Goal: Information Seeking & Learning: Find specific page/section

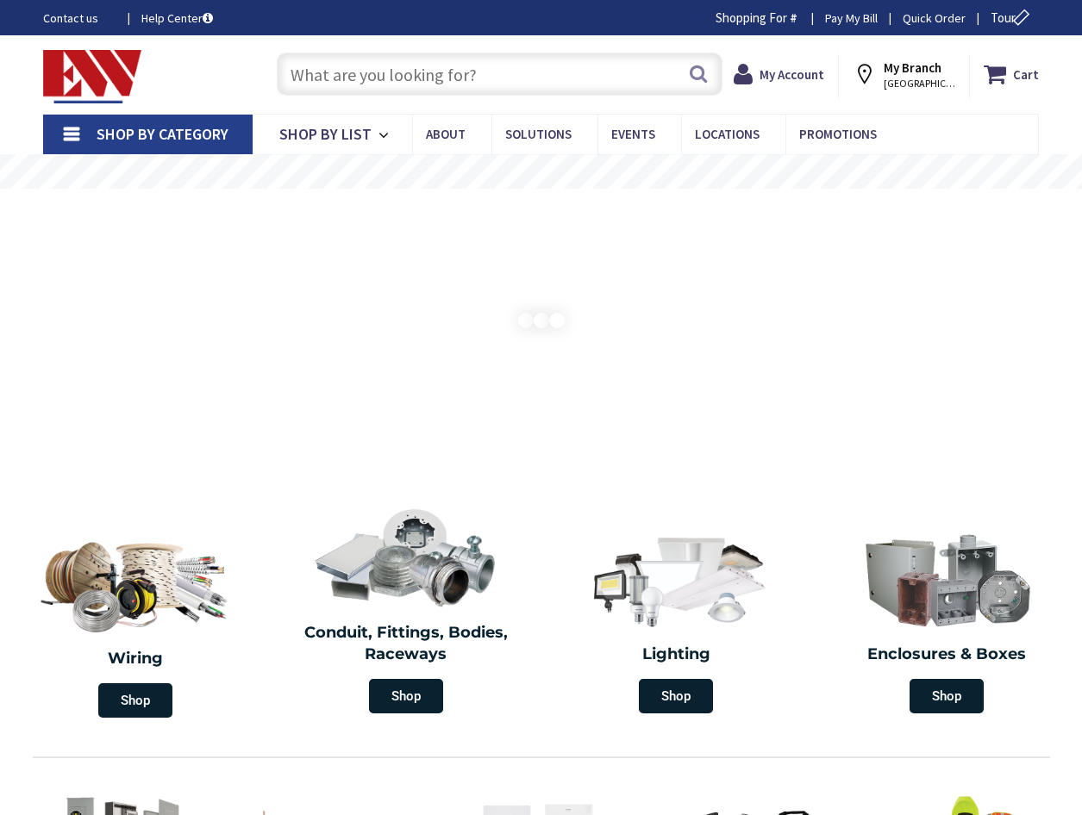
click at [356, 69] on input "text" at bounding box center [500, 74] width 446 height 43
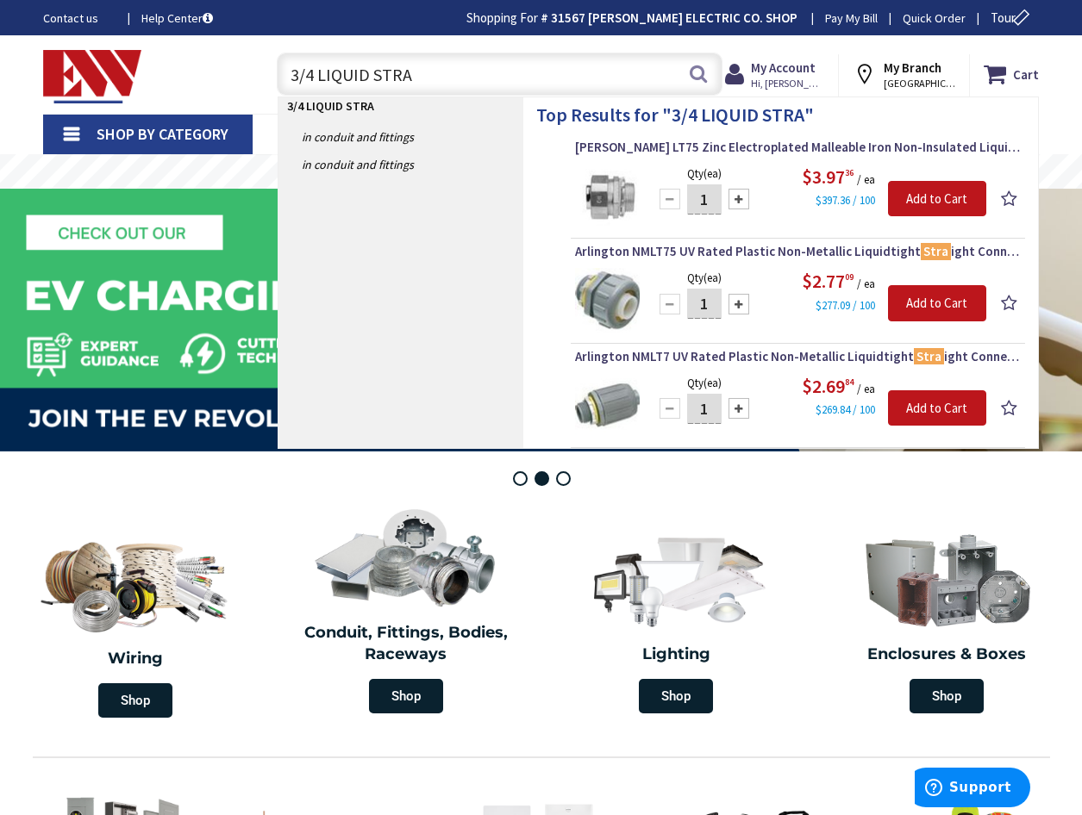
click at [492, 67] on input "3/4 LIQUID STRA" at bounding box center [500, 74] width 446 height 43
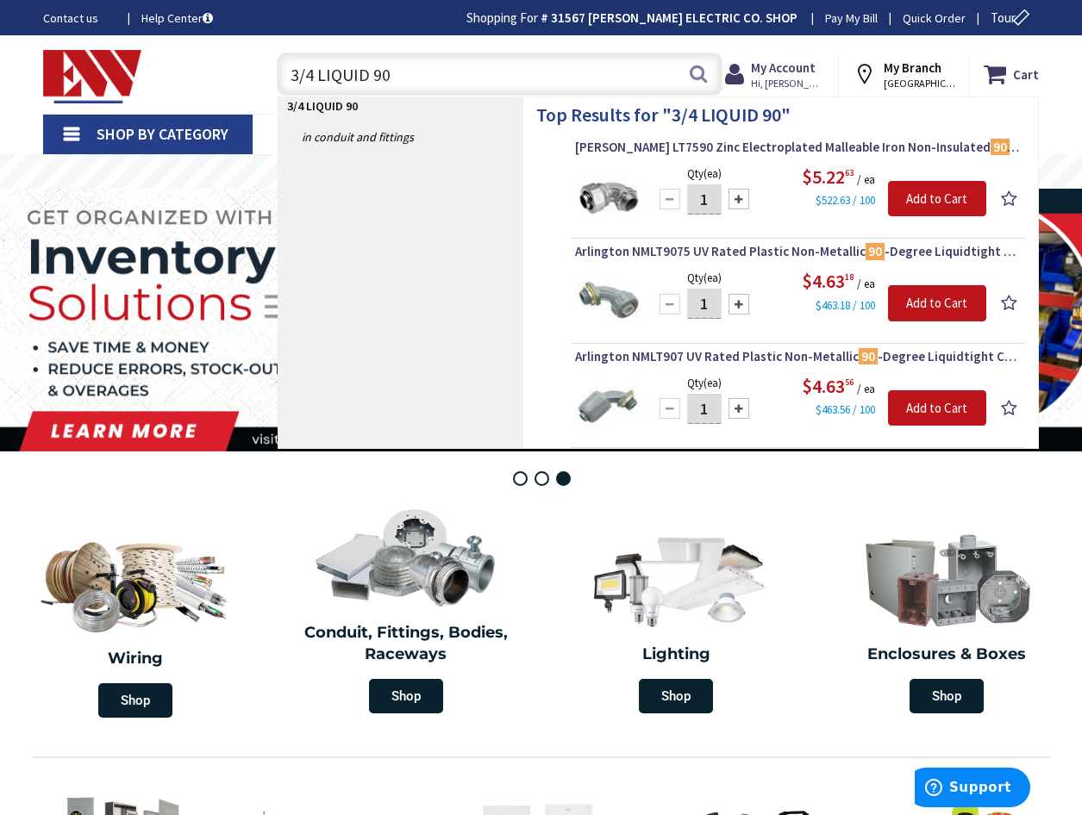
click at [406, 78] on input "3/4 LIQUID 90" at bounding box center [500, 74] width 446 height 43
type input "3"
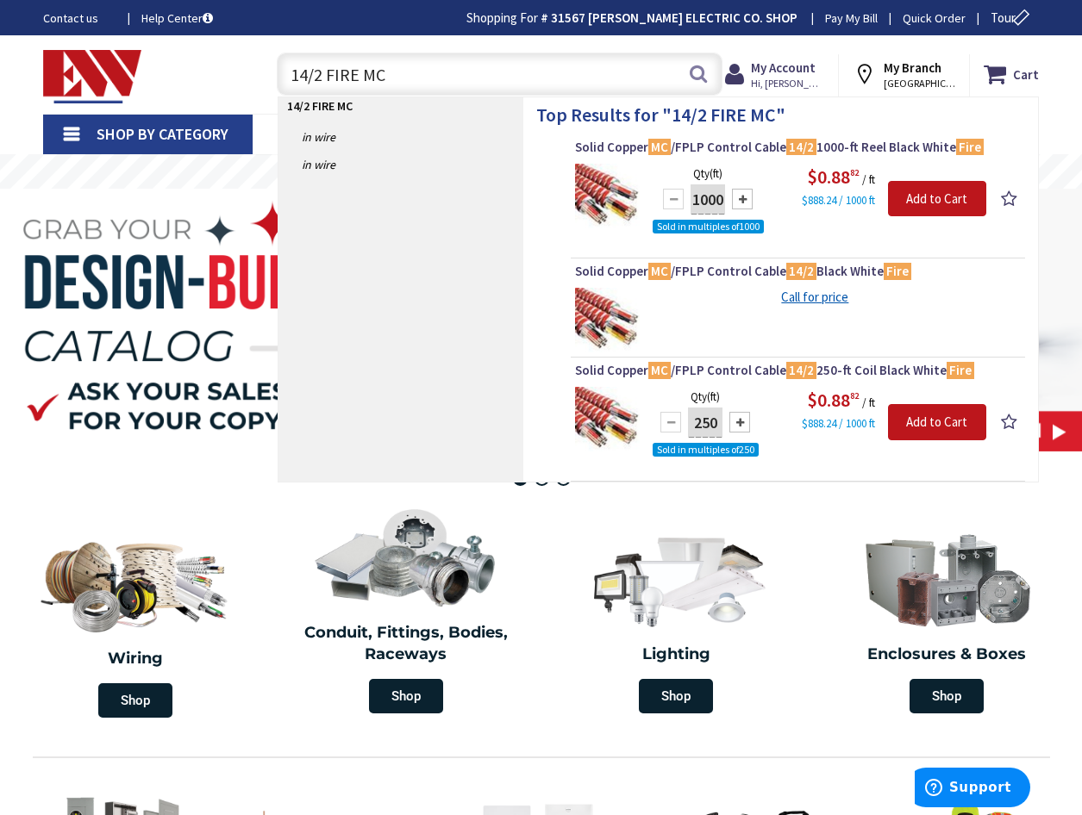
click at [304, 75] on input "14/2 FIRE MC" at bounding box center [500, 74] width 446 height 43
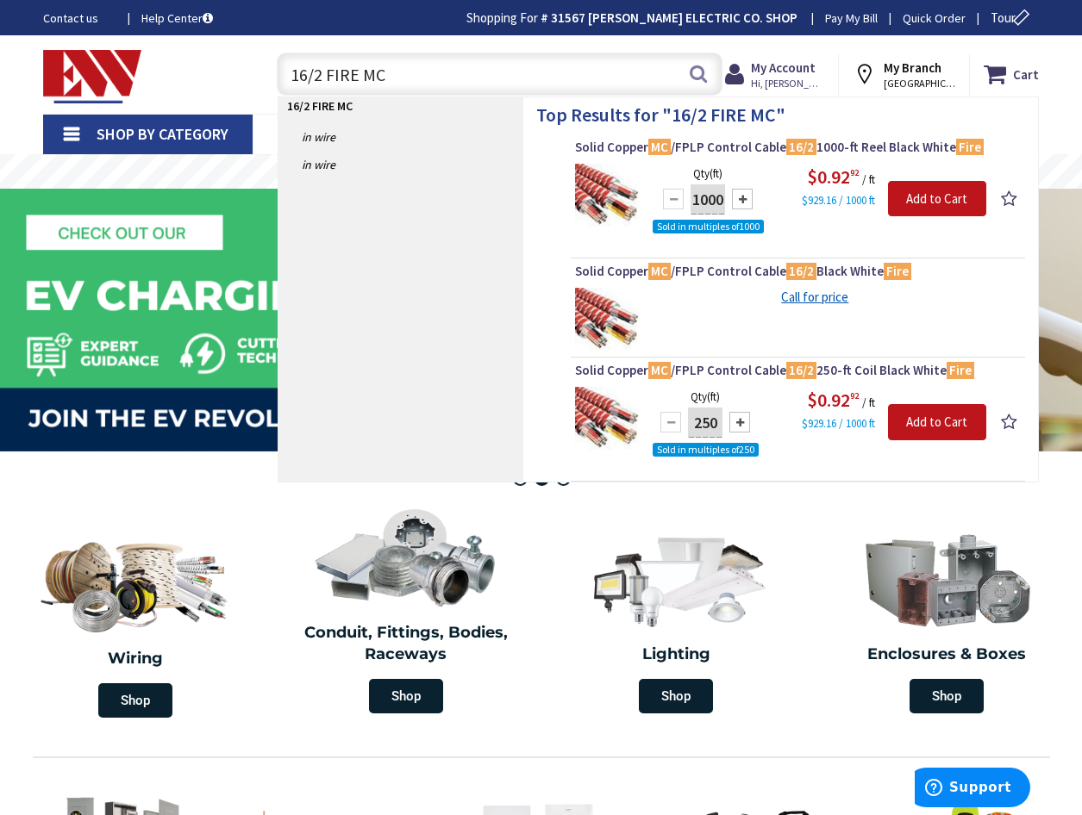
click at [307, 74] on input "16/2 FIRE MC" at bounding box center [500, 74] width 446 height 43
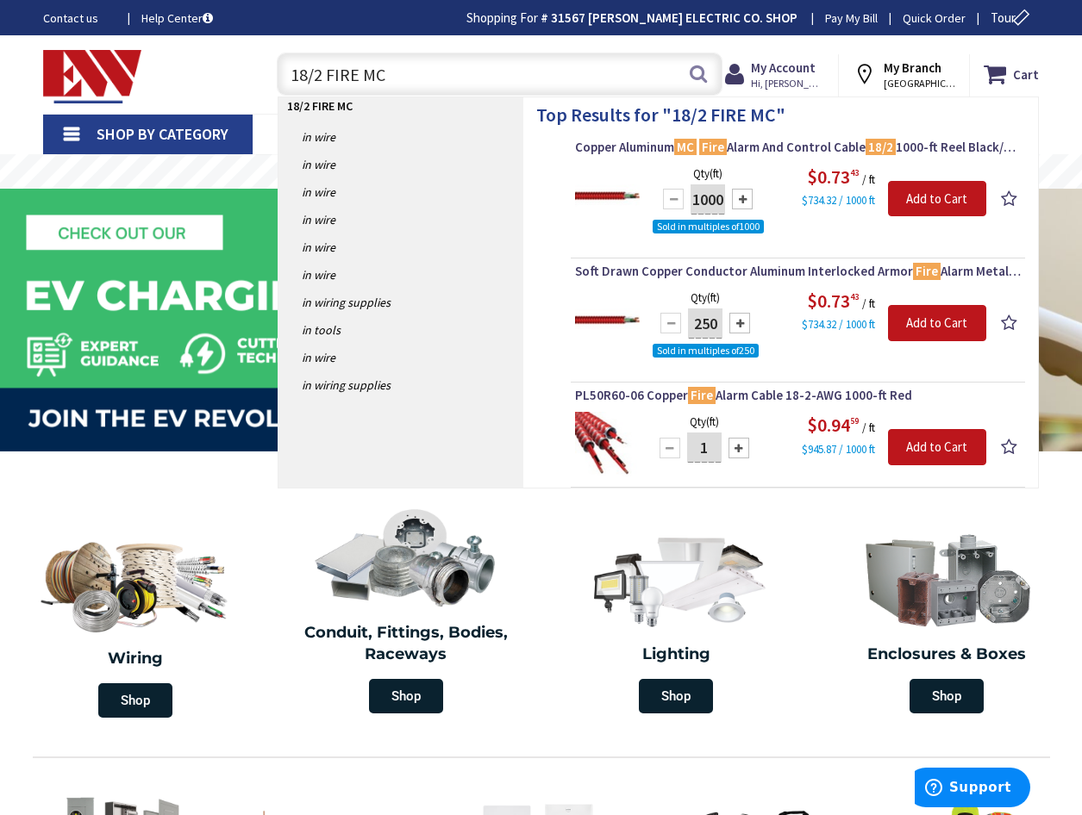
click at [327, 74] on input "18/2 FIRE MC" at bounding box center [500, 74] width 446 height 43
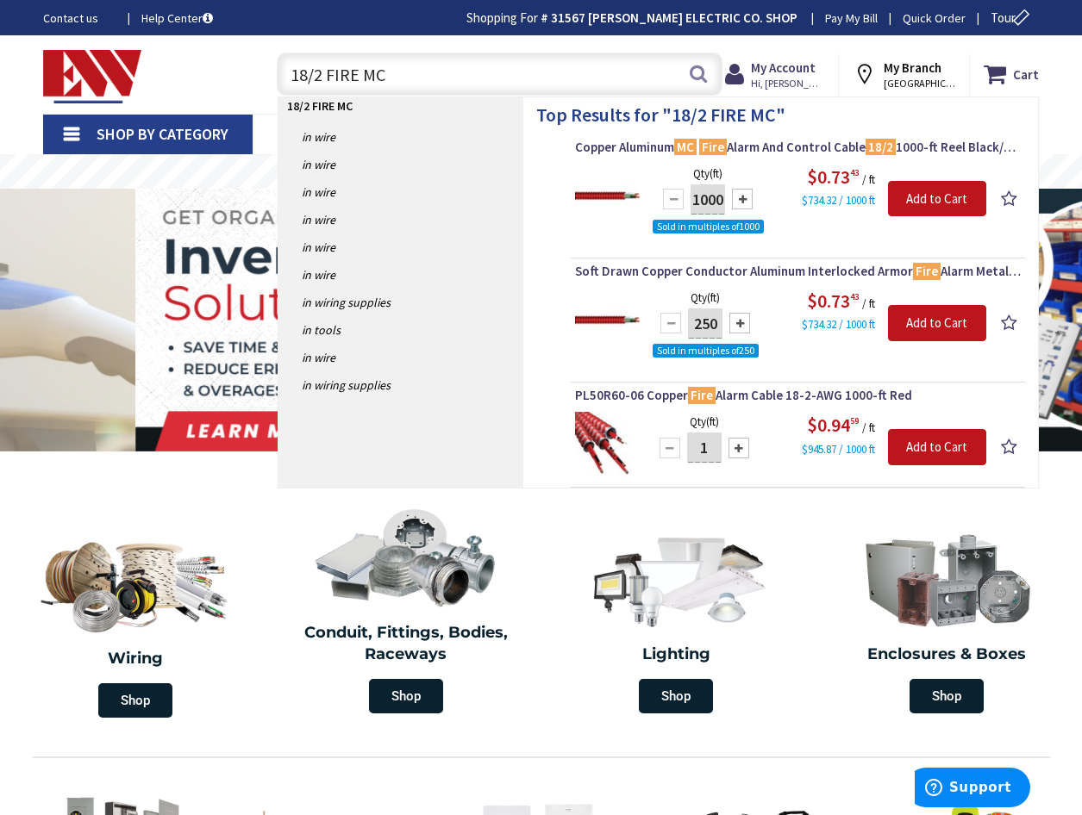
click at [321, 76] on input "18/2 FIRE MC" at bounding box center [500, 74] width 446 height 43
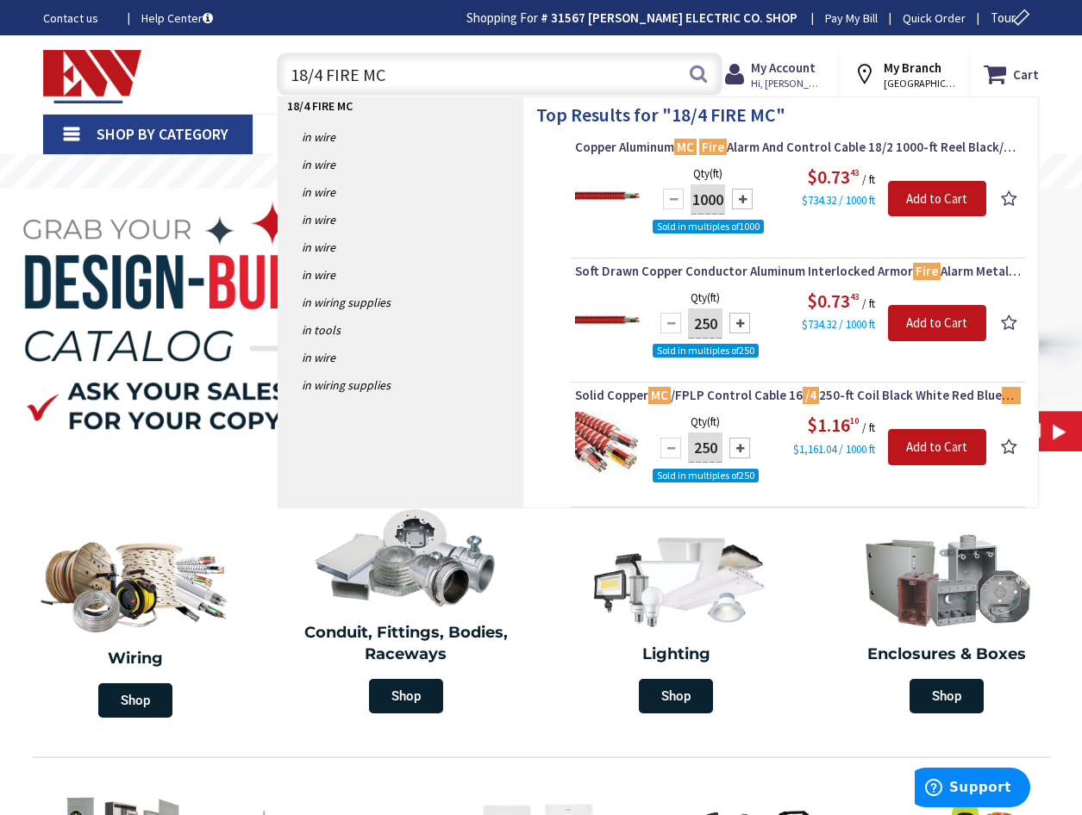
type input "18/4 FIRE MC"
